Goal: Information Seeking & Learning: Check status

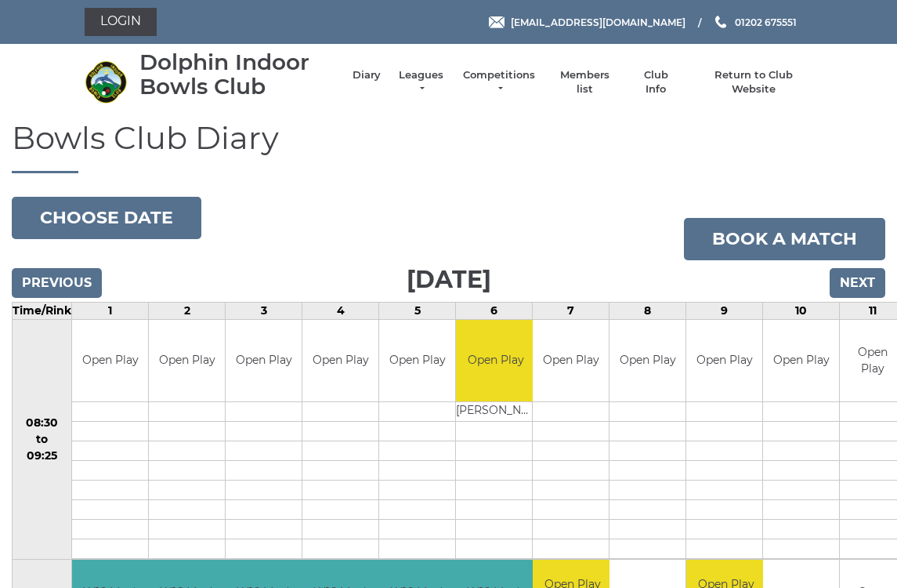
click at [44, 289] on input "Previous" at bounding box center [57, 283] width 90 height 30
click at [47, 274] on input "Previous" at bounding box center [57, 283] width 90 height 30
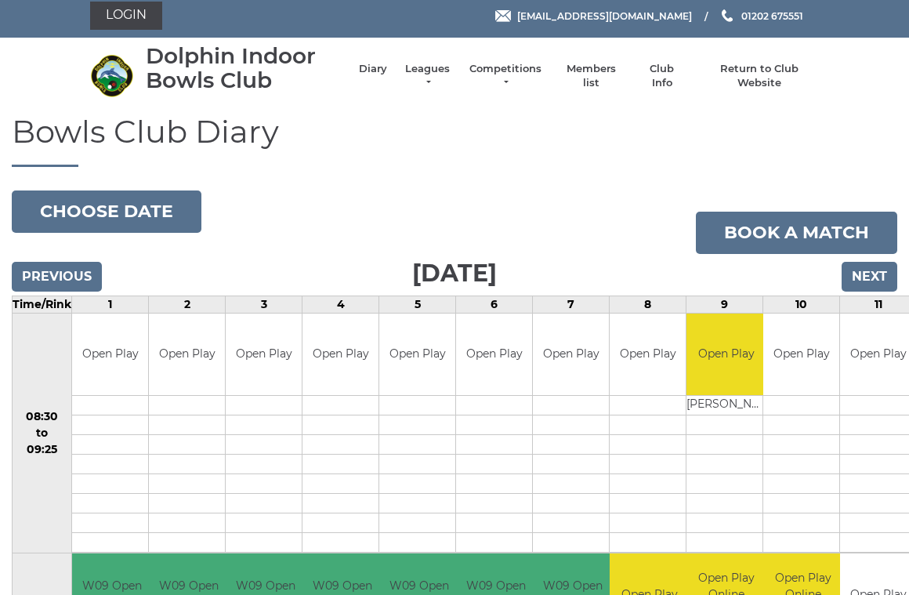
scroll to position [5, 0]
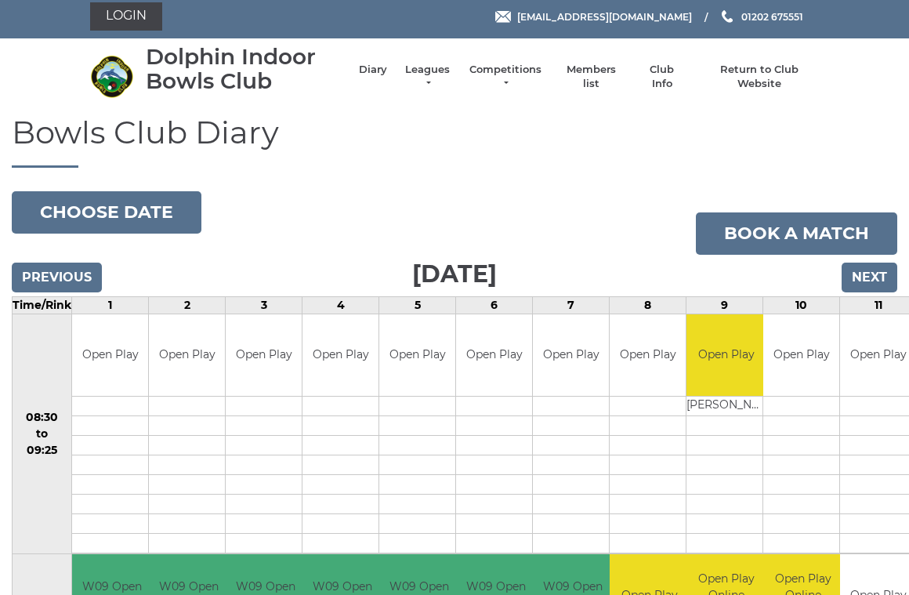
click at [54, 257] on div "Previous Next" at bounding box center [454, 267] width 885 height 24
click at [49, 262] on input "Previous" at bounding box center [57, 277] width 90 height 30
click at [52, 267] on input "Previous" at bounding box center [57, 277] width 90 height 30
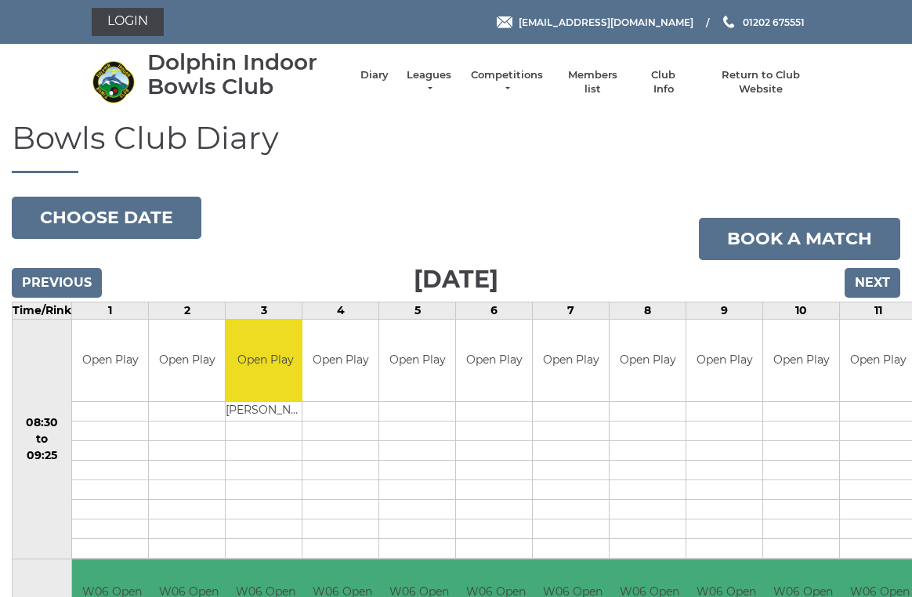
scroll to position [6, 0]
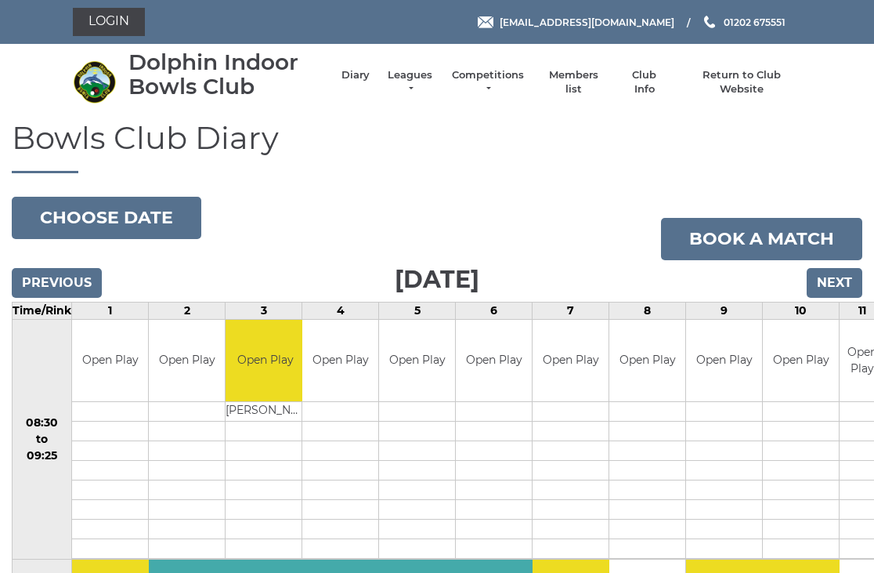
scroll to position [3, 0]
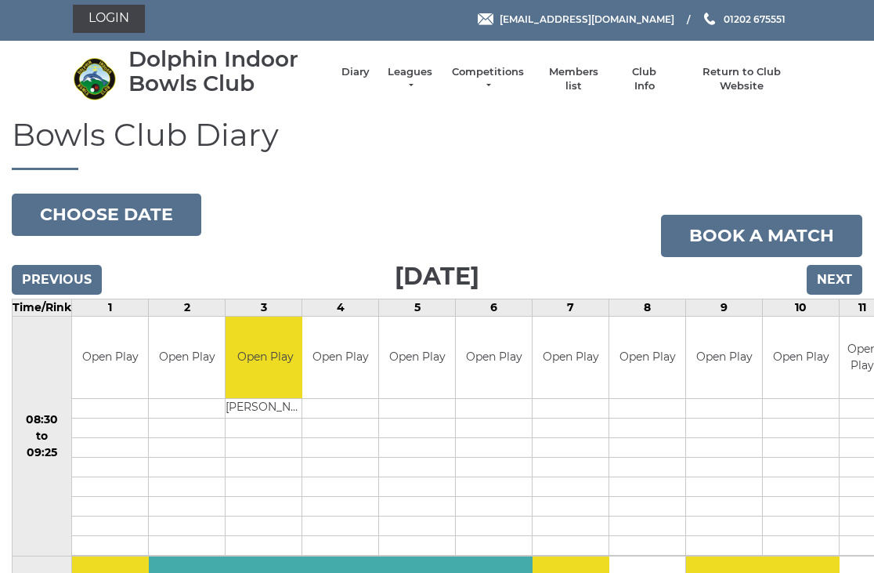
click at [49, 259] on div "Previous Next" at bounding box center [437, 269] width 851 height 24
click at [51, 278] on input "Previous" at bounding box center [57, 280] width 90 height 30
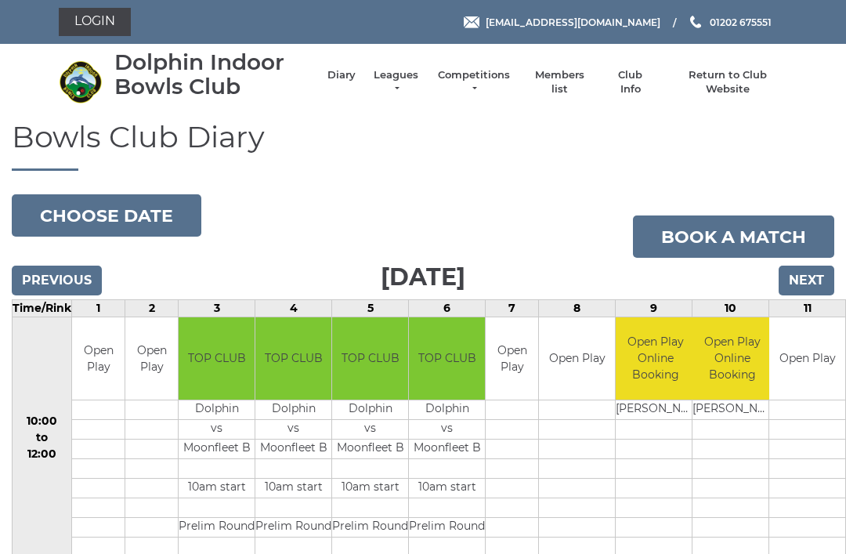
click at [41, 258] on div "Previous Next" at bounding box center [423, 270] width 823 height 24
click at [61, 267] on input "Previous" at bounding box center [57, 281] width 90 height 30
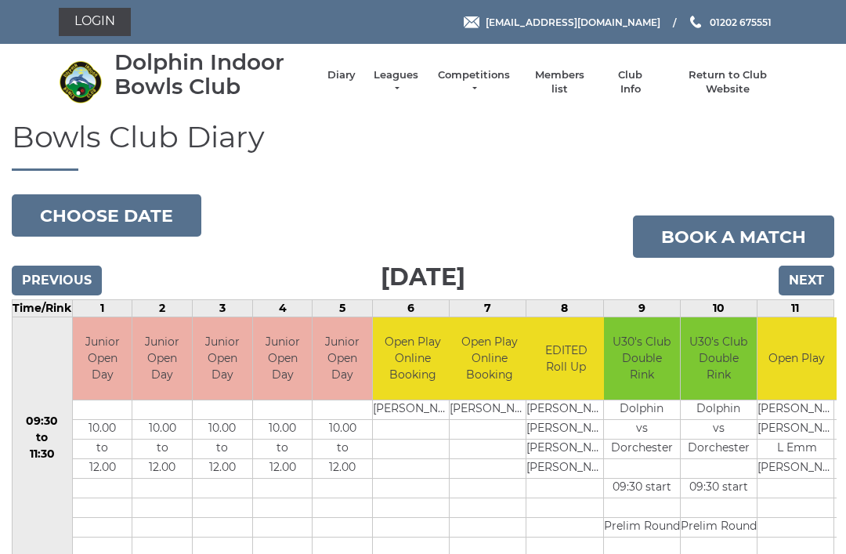
click at [45, 259] on div "Previous Next" at bounding box center [423, 270] width 823 height 24
click at [50, 270] on input "Previous" at bounding box center [57, 281] width 90 height 30
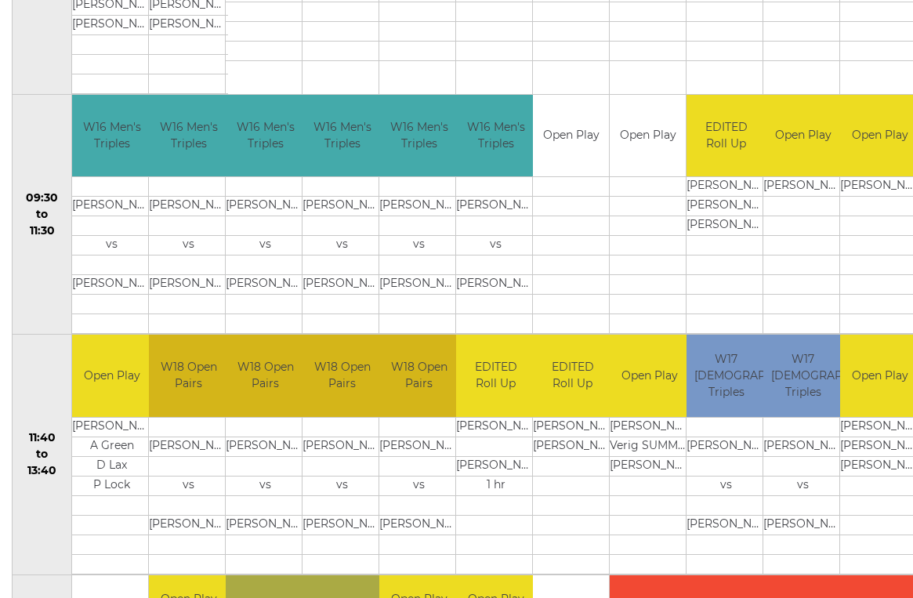
scroll to position [501, 0]
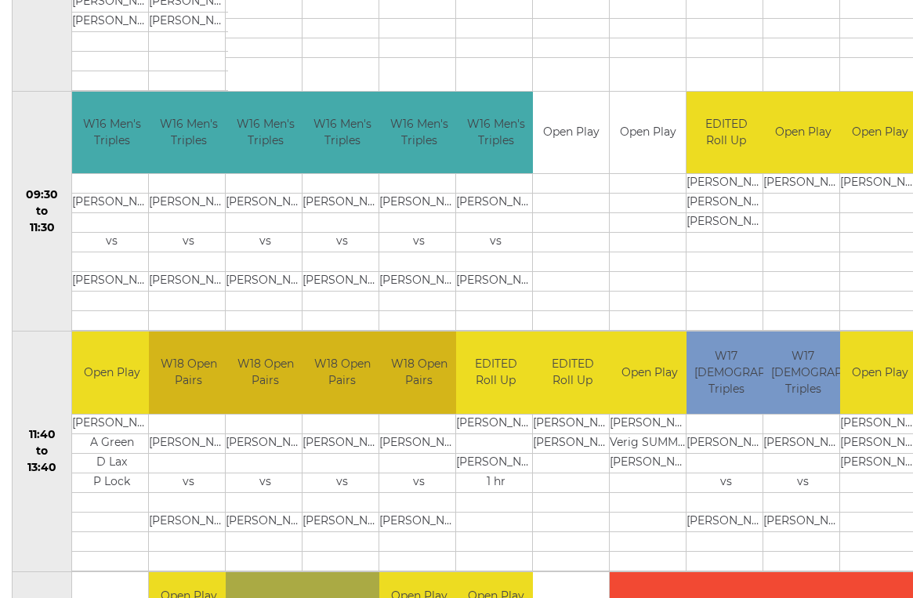
click at [0, 584] on html "Login reception@dolphinibc.com 01202 675551 Diary" at bounding box center [456, 536] width 913 height 2074
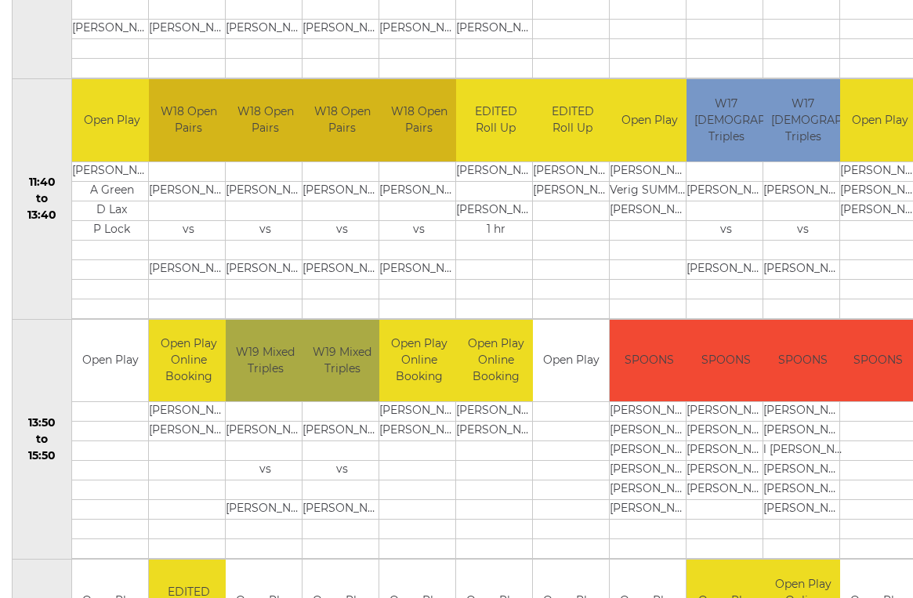
scroll to position [756, 0]
